Goal: Transaction & Acquisition: Purchase product/service

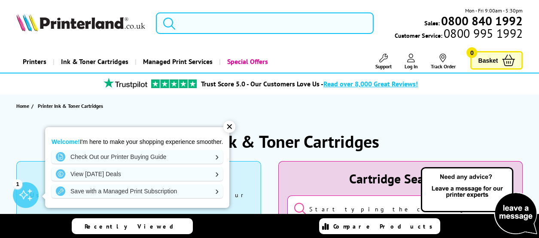
click at [106, 61] on span "Ink & Toner Cartridges" at bounding box center [94, 62] width 67 height 22
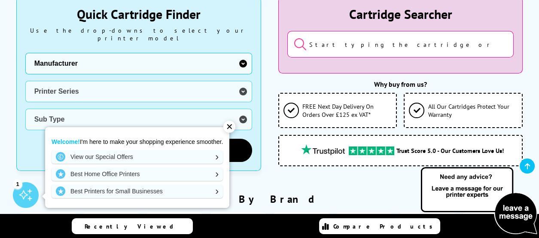
scroll to position [172, 0]
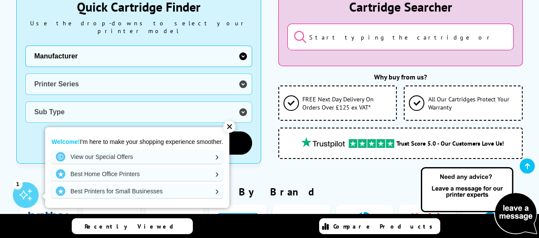
click at [405, 38] on input "search" at bounding box center [401, 37] width 227 height 27
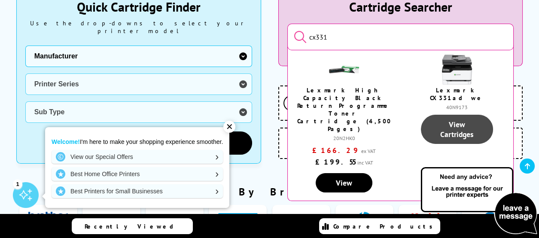
type input "cx331"
click at [452, 116] on link "View Cartridges" at bounding box center [457, 129] width 72 height 29
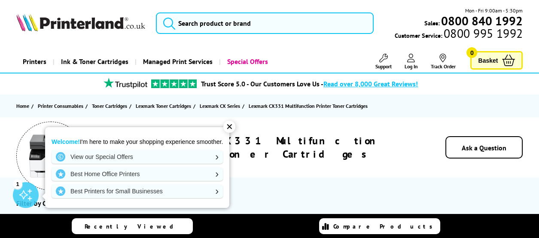
click at [230, 126] on div "✕" at bounding box center [230, 127] width 12 height 12
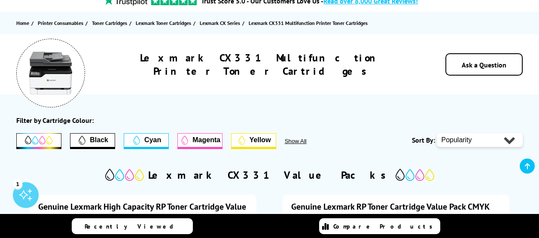
scroll to position [129, 0]
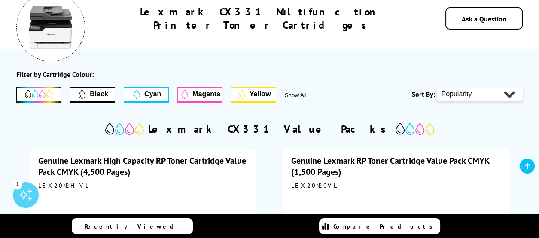
click at [505, 95] on select "Popularity Price - Low to High Price - High to Low" at bounding box center [480, 94] width 86 height 14
select select "Price Ascending"
click at [437, 87] on select "Popularity Price - Low to High Price - High to Low" at bounding box center [480, 94] width 86 height 14
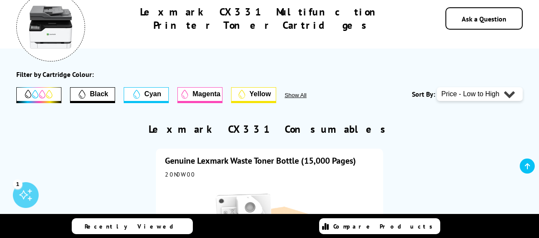
drag, startPoint x: 478, startPoint y: 113, endPoint x: 465, endPoint y: 143, distance: 32.5
drag, startPoint x: 465, startPoint y: 143, endPoint x: 228, endPoint y: 132, distance: 237.1
click at [228, 132] on h2 "Lexmark CX331 Consumables" at bounding box center [270, 129] width 242 height 13
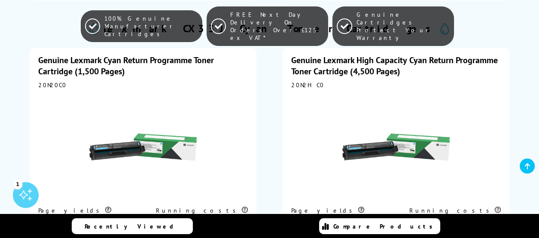
scroll to position [989, 0]
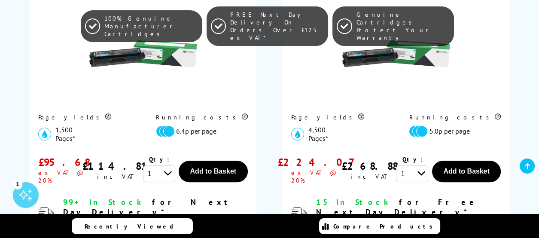
click at [526, 165] on icon at bounding box center [527, 166] width 5 height 7
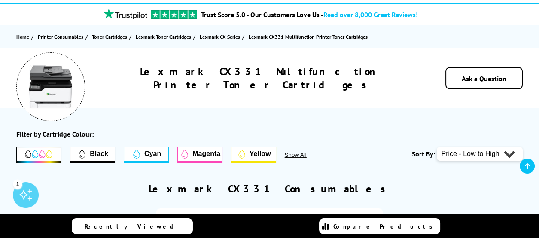
scroll to position [86, 0]
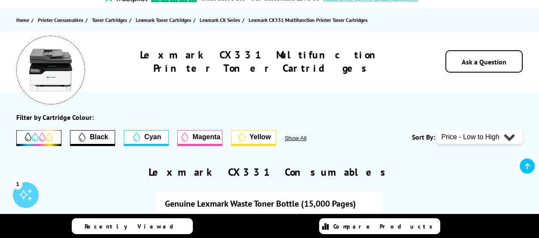
click at [38, 137] on icon at bounding box center [39, 137] width 28 height 9
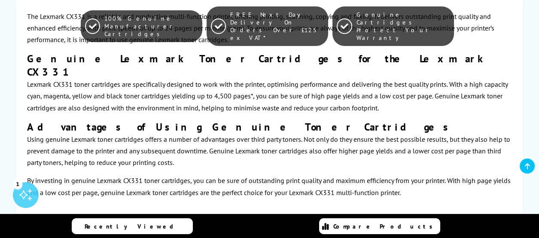
scroll to position [688, 0]
